Goal: Information Seeking & Learning: Learn about a topic

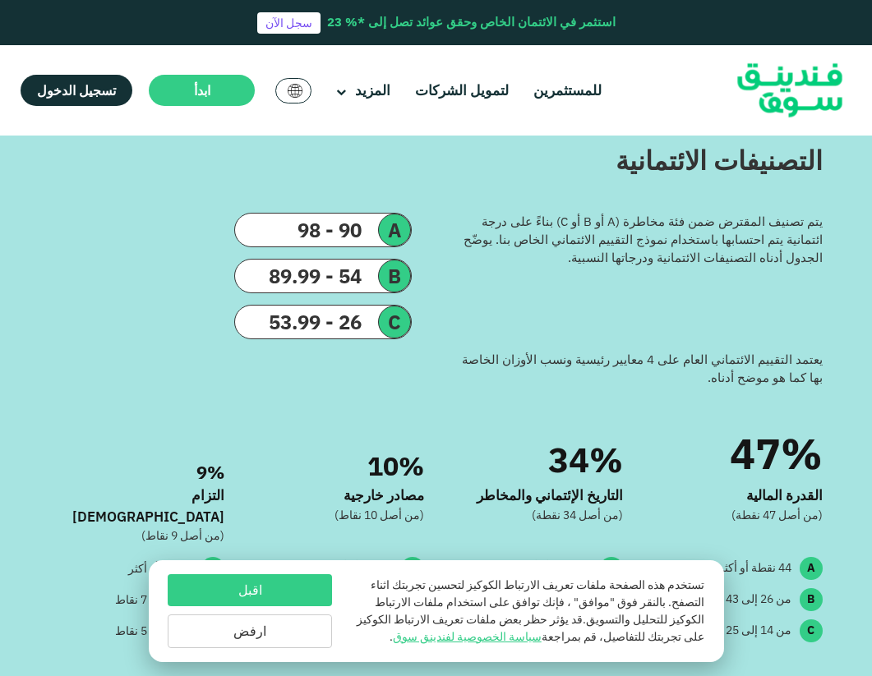
scroll to position [986, 0]
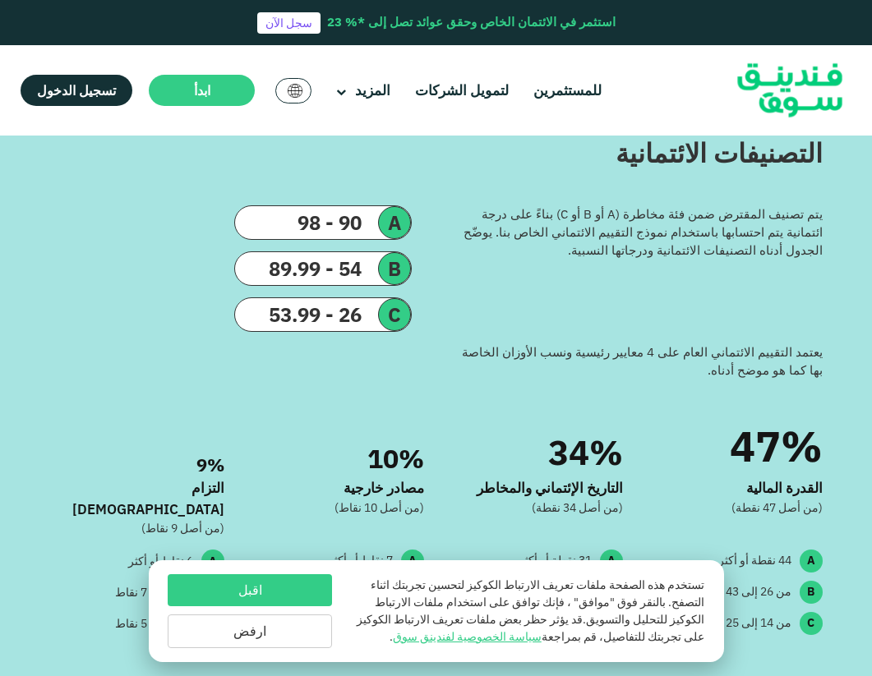
click at [304, 619] on button "ارفض" at bounding box center [250, 632] width 164 height 34
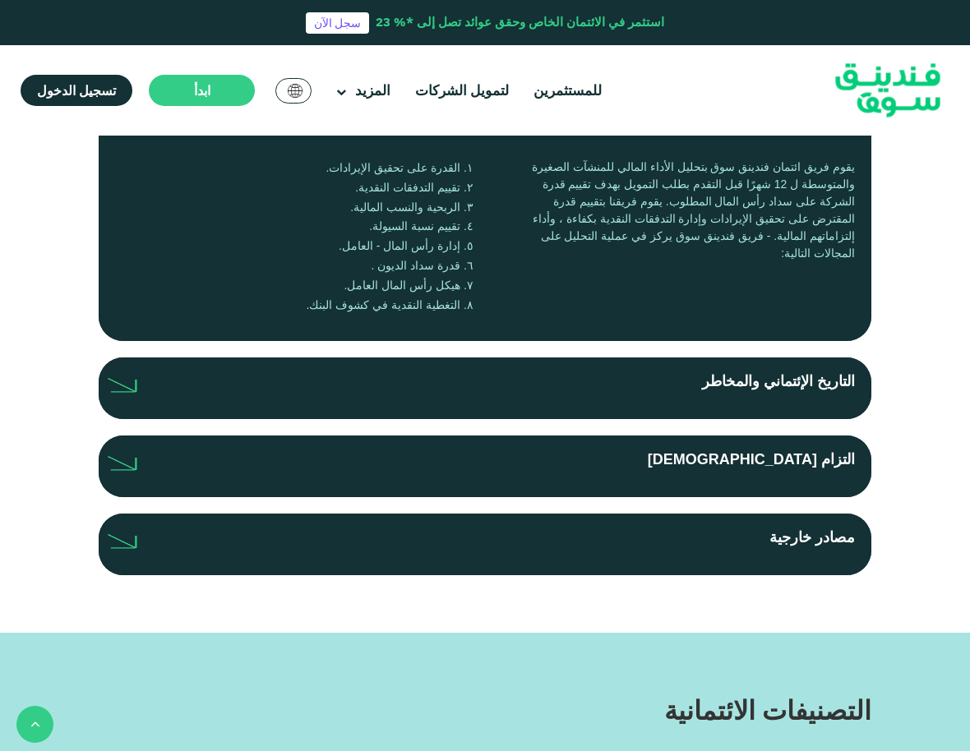
scroll to position [411, 0]
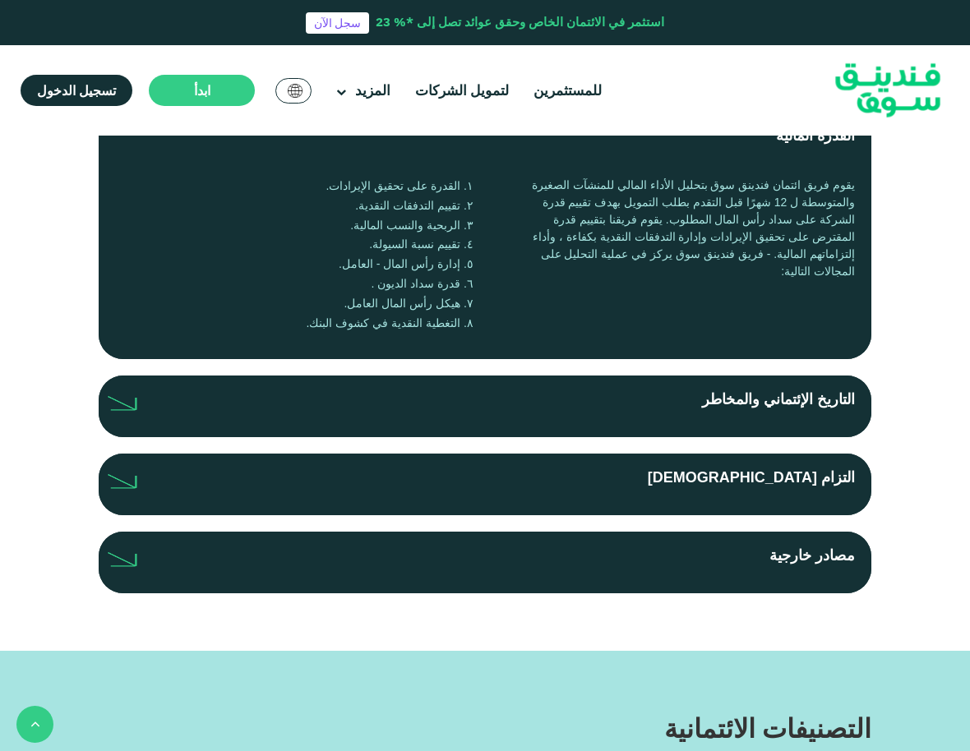
click at [745, 491] on label "التزام [DEMOGRAPHIC_DATA]" at bounding box center [485, 485] width 772 height 62
click at [0, 0] on input "التزام [DEMOGRAPHIC_DATA]" at bounding box center [0, 0] width 0 height 0
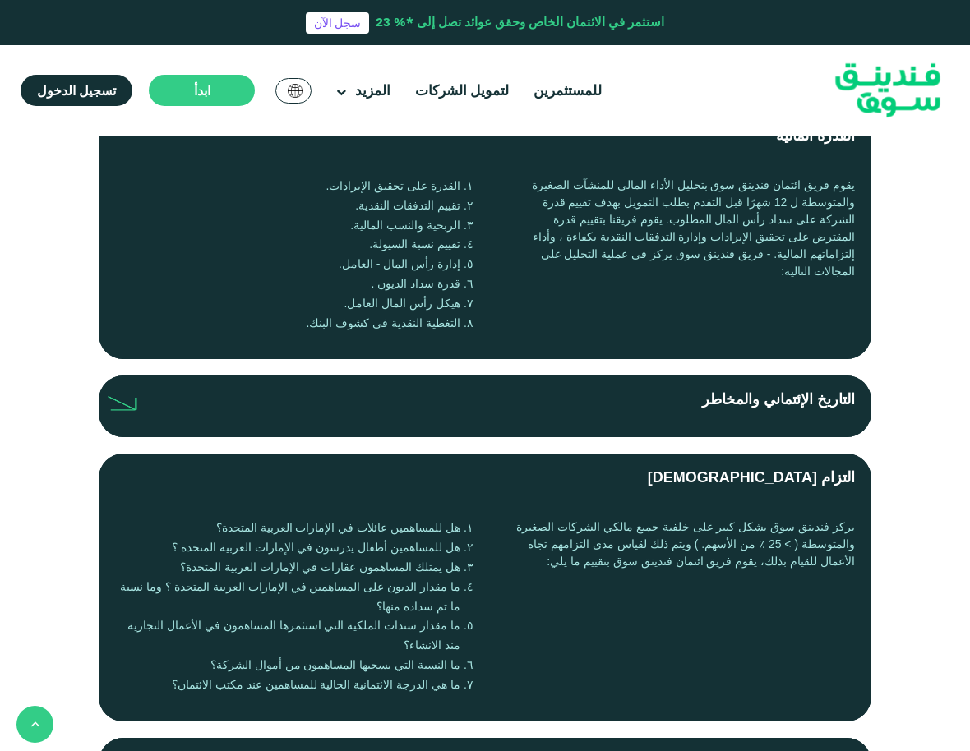
click at [746, 487] on label "التزام [DEMOGRAPHIC_DATA]" at bounding box center [485, 478] width 772 height 48
click at [0, 0] on input "التزام [DEMOGRAPHIC_DATA]" at bounding box center [0, 0] width 0 height 0
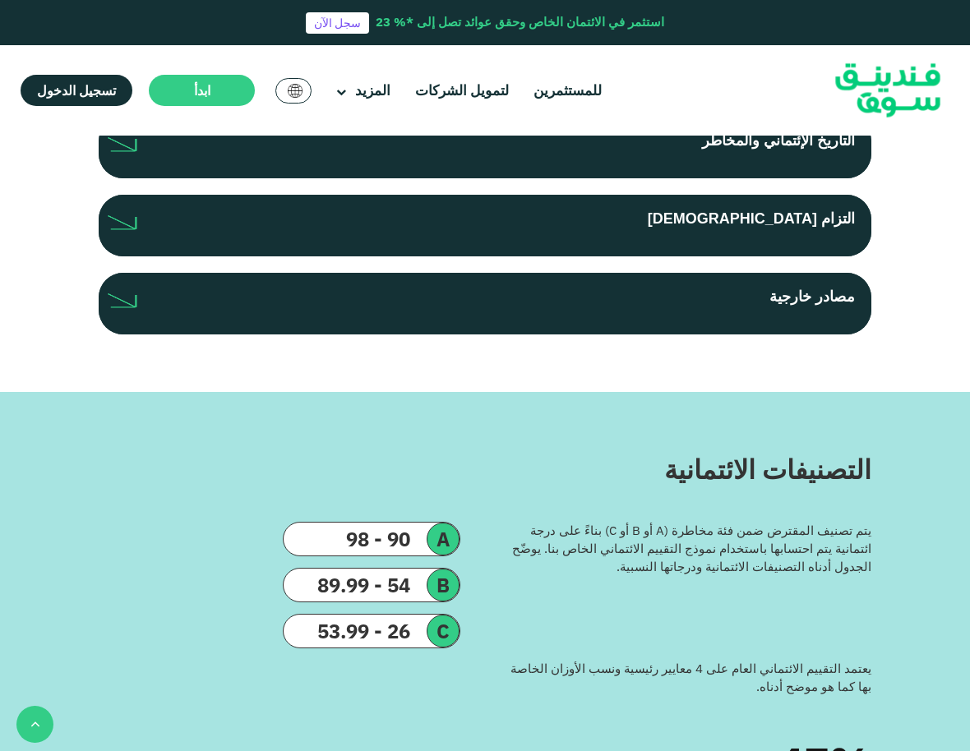
scroll to position [0, 0]
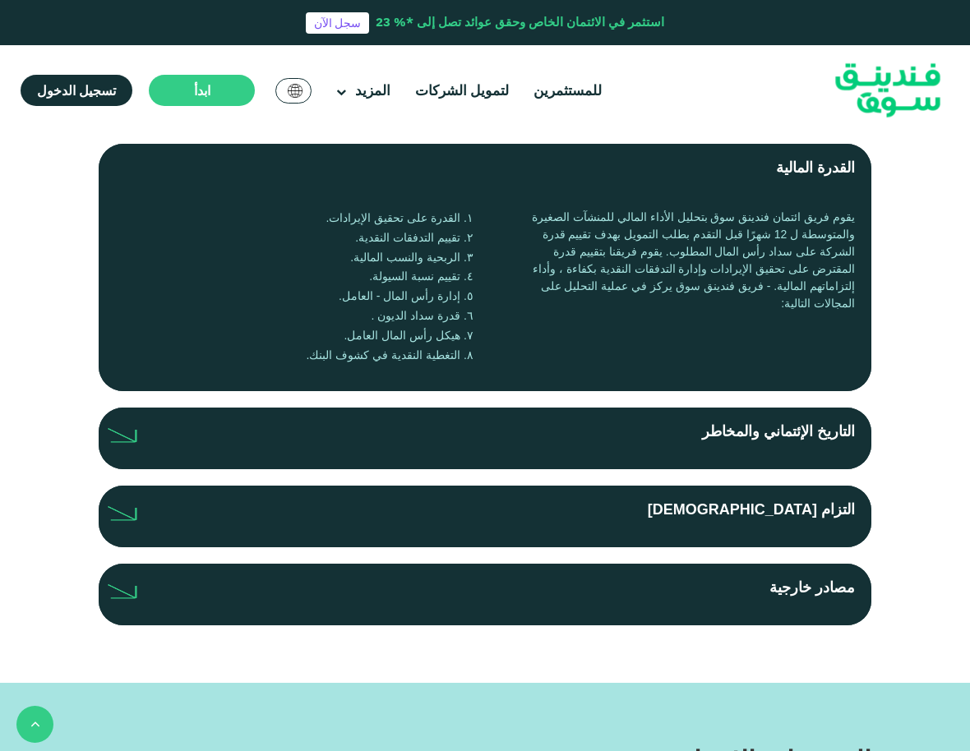
scroll to position [274, 0]
